Goal: Book appointment/travel/reservation

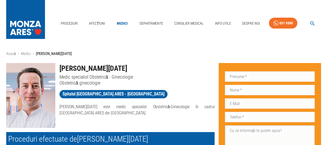
scroll to position [1, 0]
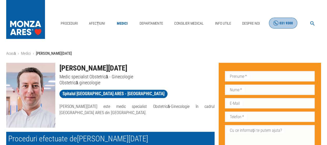
click at [279, 25] on link "031 9300" at bounding box center [283, 23] width 28 height 11
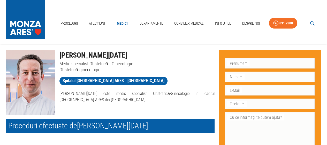
scroll to position [14, 0]
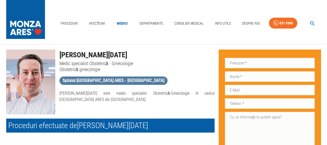
click at [115, 81] on span "Spitalul [GEOGRAPHIC_DATA] ARES - [GEOGRAPHIC_DATA]" at bounding box center [114, 80] width 108 height 6
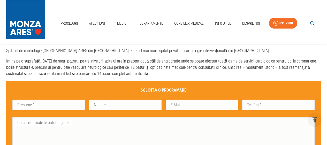
scroll to position [228, 0]
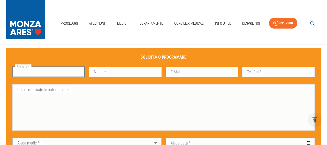
click at [27, 73] on input "Prenume   *" at bounding box center [48, 71] width 72 height 10
type input "E"
type input "Nicoleta"
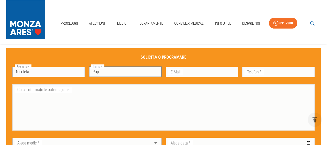
type input "Pop"
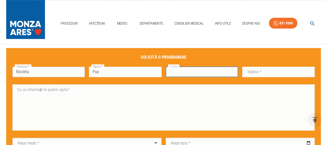
type input "p"
type input "[EMAIL_ADDRESS][DOMAIN_NAME]"
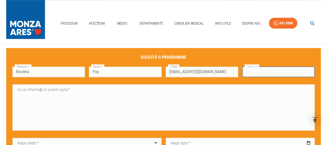
click at [258, 69] on div "Telefon   * Telefon   *" at bounding box center [278, 71] width 72 height 10
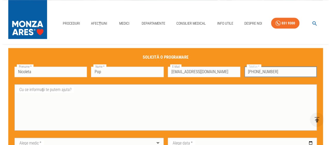
scroll to position [268, 0]
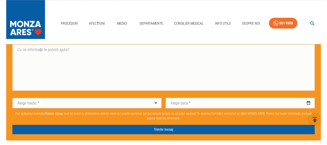
type input "[PHONE_NUMBER]"
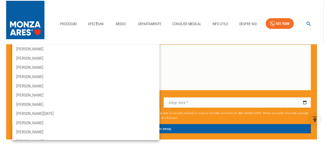
scroll to position [248, 0]
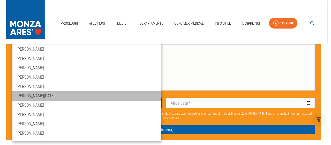
click at [93, 93] on li "[PERSON_NAME][DATE]" at bounding box center [86, 95] width 149 height 9
type input "dr-[PERSON_NAME][DATE]"
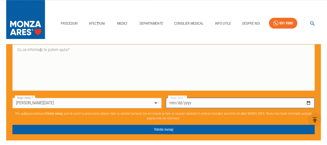
click at [306, 100] on input "Alege data   *" at bounding box center [240, 103] width 149 height 10
click at [308, 102] on input "Alege data   *" at bounding box center [240, 103] width 149 height 10
type input "[DATE]"
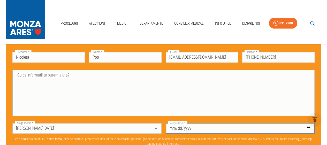
scroll to position [243, 0]
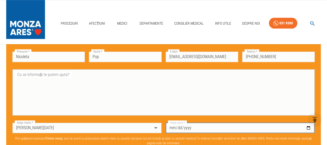
click at [64, 80] on textarea "Cu ce informații te putem ajuta?" at bounding box center [163, 92] width 295 height 42
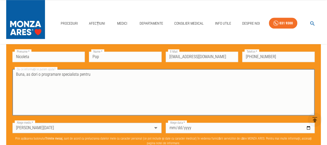
type textarea "Buna, as dori o programare specialista pentru"
